Goal: Transaction & Acquisition: Purchase product/service

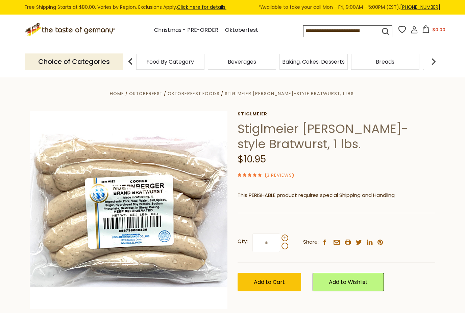
click at [102, 63] on p "Choice of Categories" at bounding box center [74, 61] width 99 height 17
click at [167, 63] on span "Food By Category" at bounding box center [167, 61] width 48 height 5
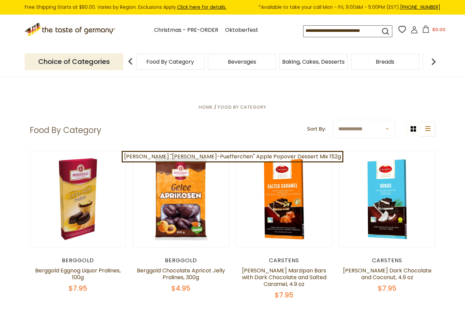
click at [108, 50] on div "Choice of Categories" at bounding box center [77, 62] width 104 height 30
click at [103, 58] on p "Choice of Categories" at bounding box center [74, 61] width 99 height 17
click at [314, 29] on input at bounding box center [335, 30] width 65 height 9
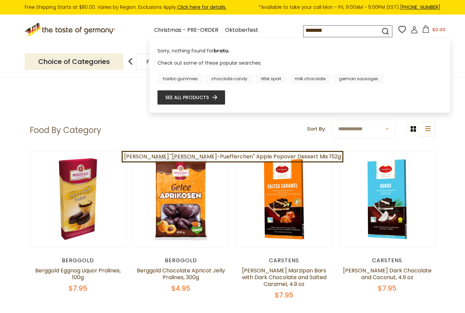
type input "*********"
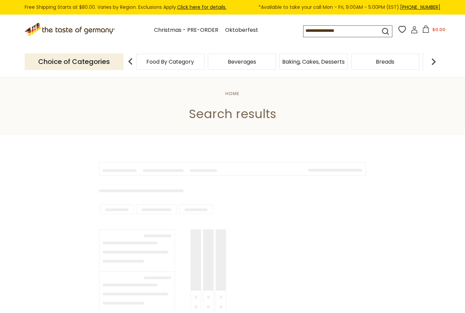
type input "*********"
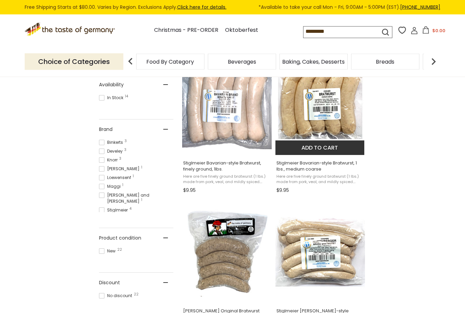
scroll to position [298, 0]
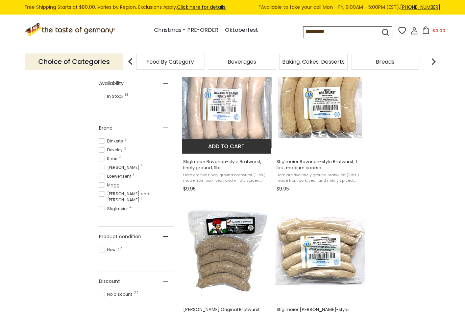
click at [235, 111] on img "Stiglmeier Bavarian-style Bratwurst, finely ground, 1lbs." at bounding box center [227, 103] width 90 height 90
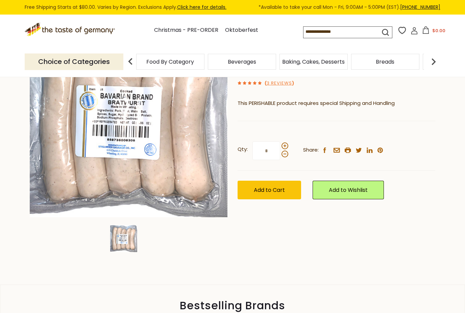
scroll to position [88, 0]
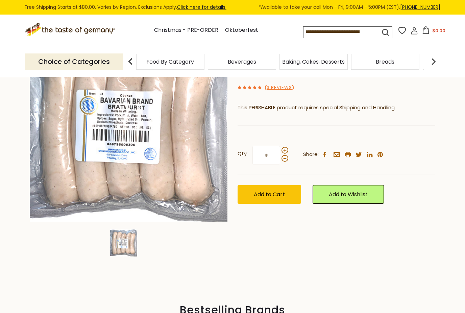
click at [137, 155] on img at bounding box center [129, 123] width 198 height 198
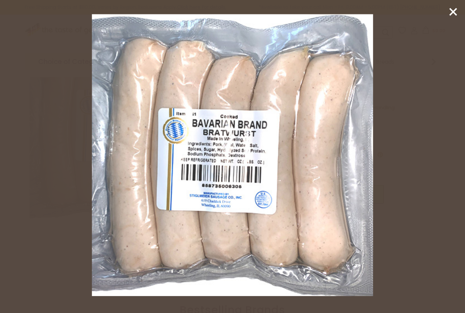
click at [460, 9] on div at bounding box center [232, 156] width 465 height 313
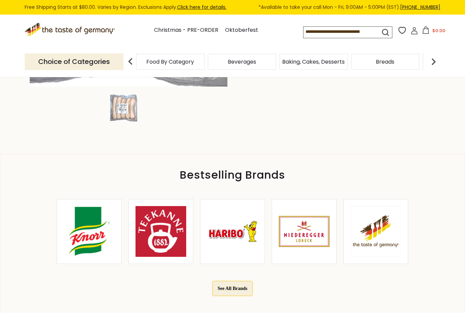
scroll to position [0, 0]
